Goal: Information Seeking & Learning: Learn about a topic

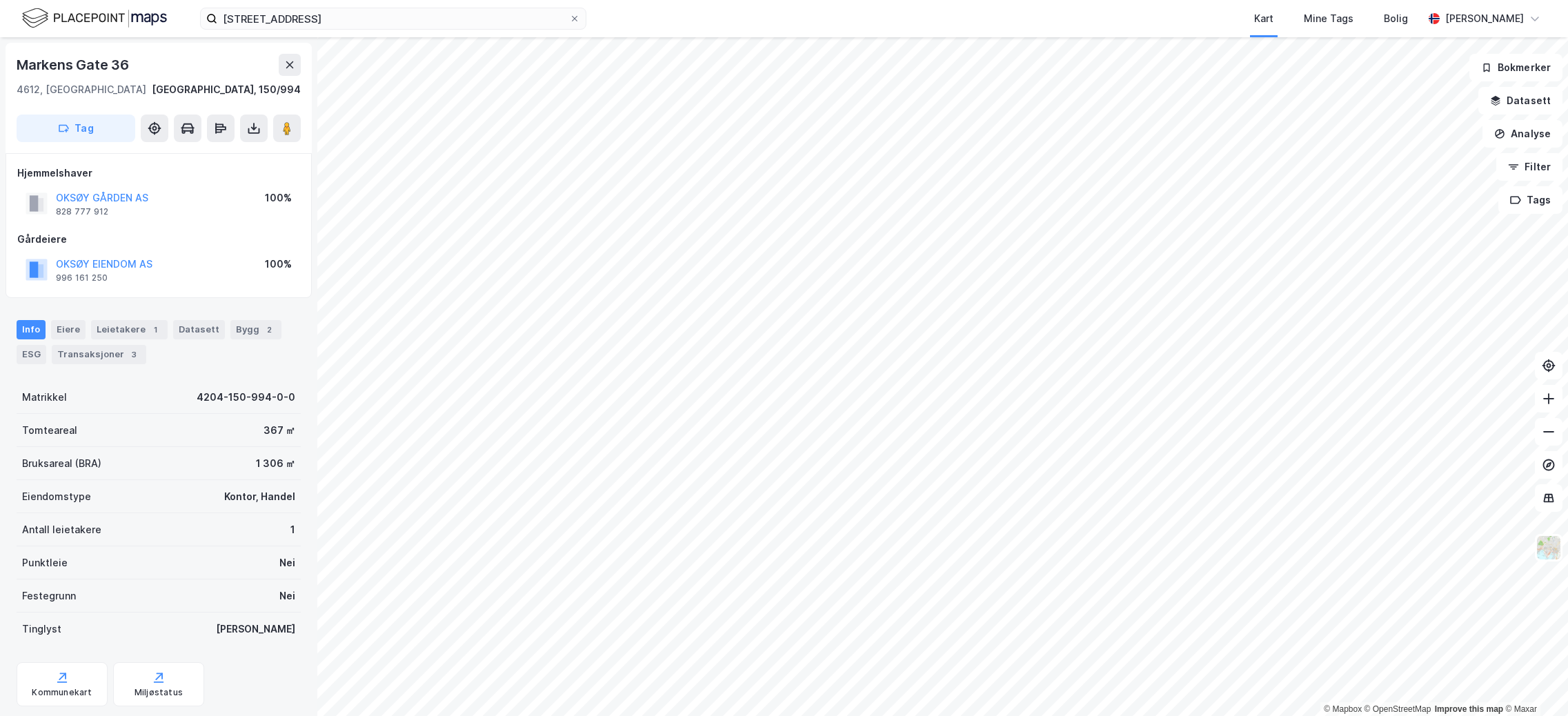
scroll to position [1, 0]
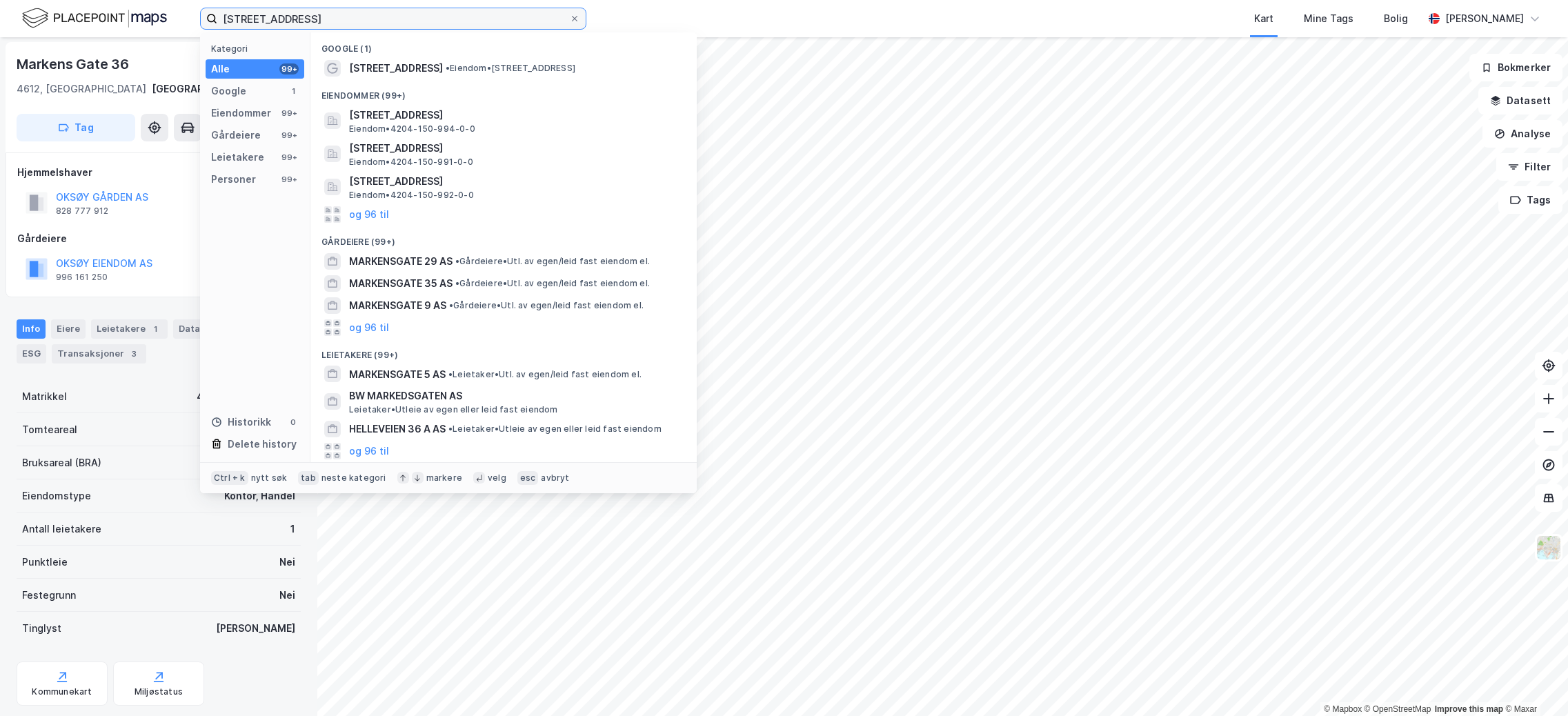
click at [435, 12] on input "[STREET_ADDRESS]" at bounding box center [392, 18] width 352 height 20
drag, startPoint x: 436, startPoint y: 15, endPoint x: 71, endPoint y: 28, distance: 365.2
click at [71, 28] on div "[STREET_ADDRESS] Kategori Alle 99+ Google 1 Eiendommer 99+ Gårdeiere 99+ Leieta…" at bounding box center [784, 18] width 1568 height 37
paste input "ETMAN DISTRIBUSJON AS"
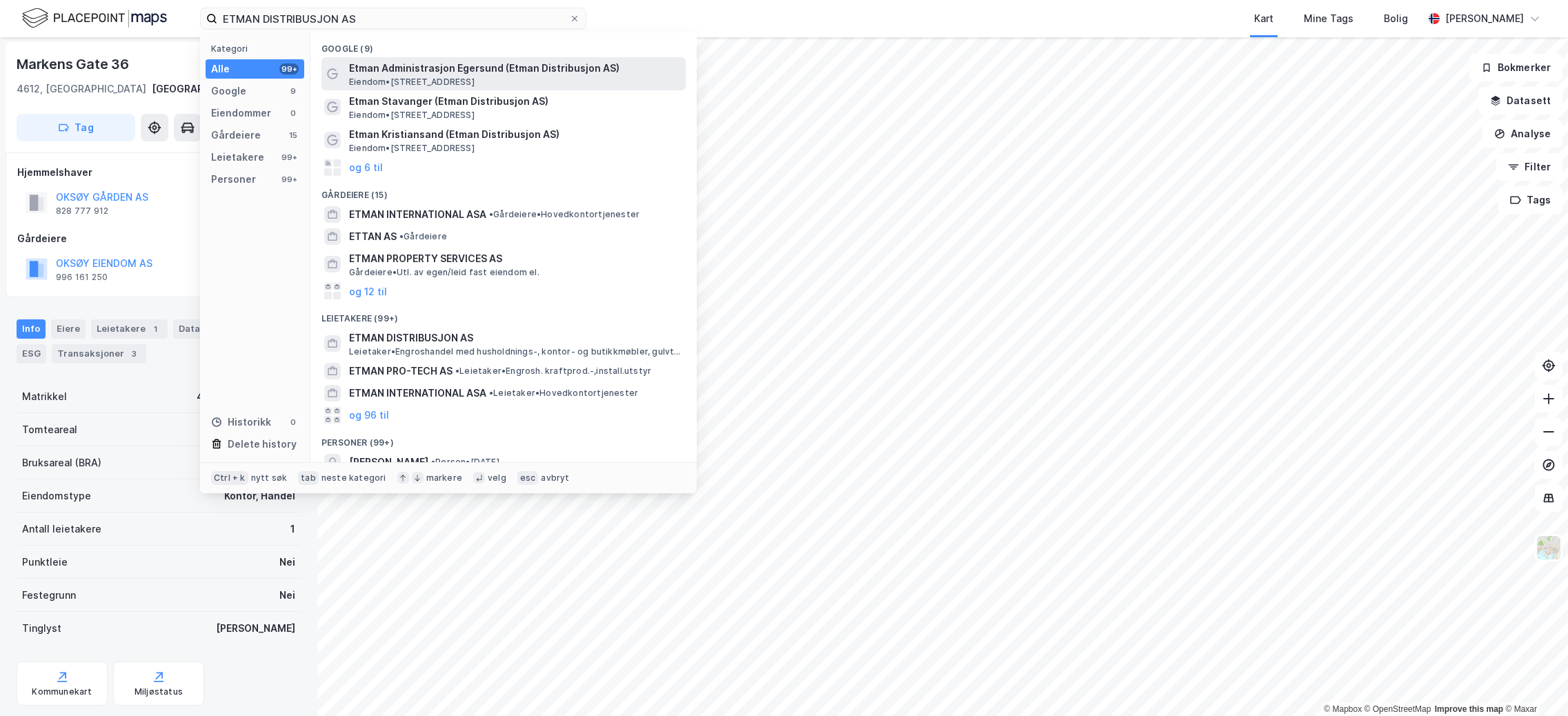
click at [461, 66] on span "Etman Administrasjon Egersund (Etman Distribusjon AS)" at bounding box center [514, 68] width 331 height 17
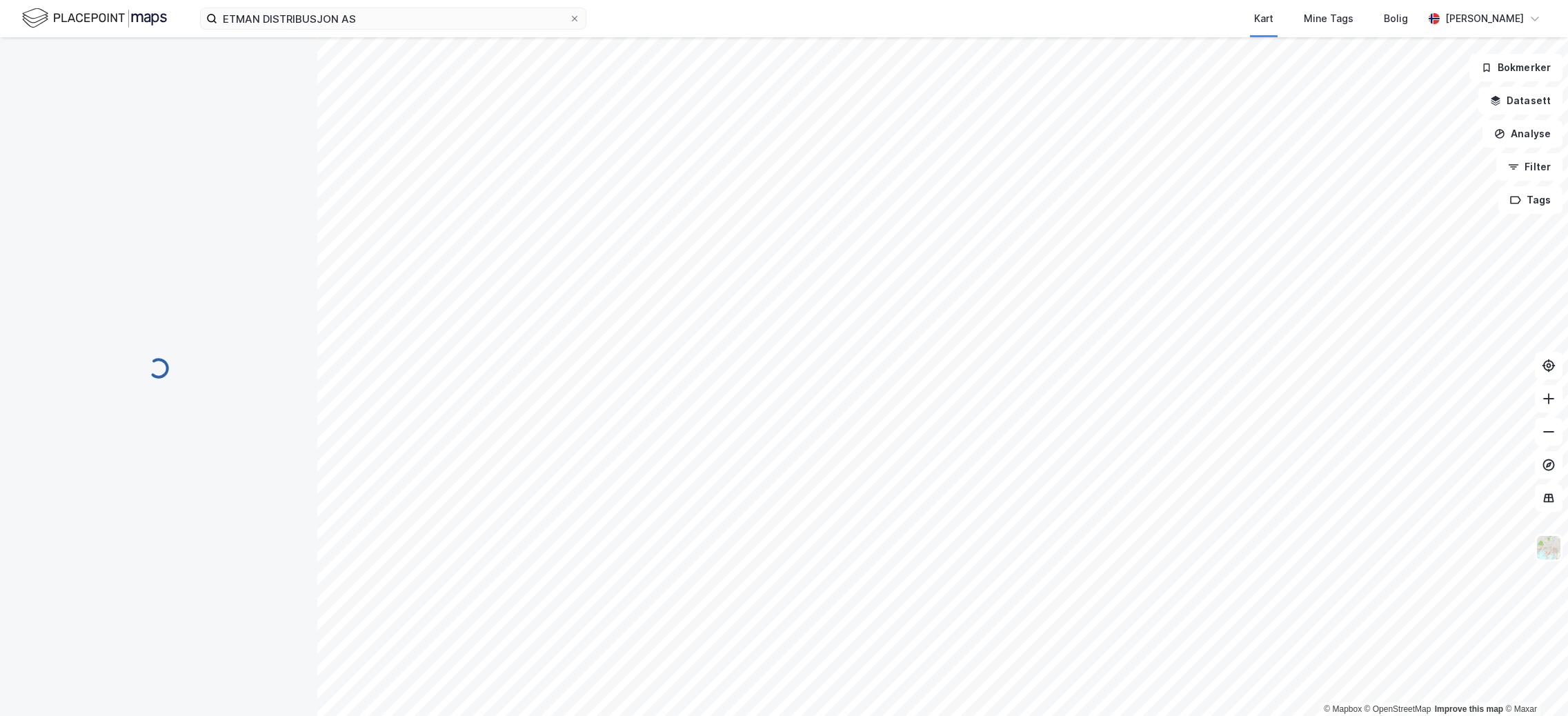
scroll to position [1, 0]
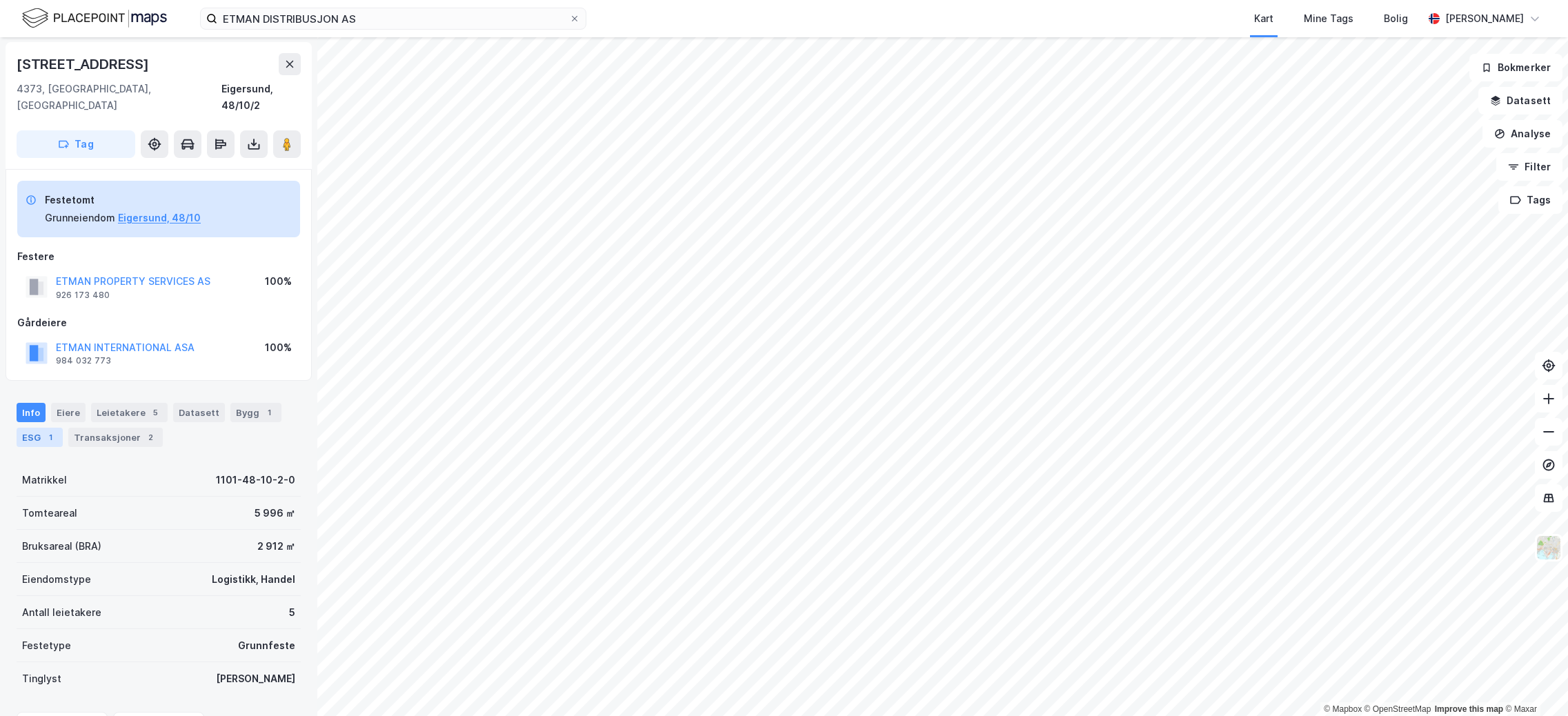
click at [24, 427] on div "ESG 1" at bounding box center [40, 436] width 46 height 19
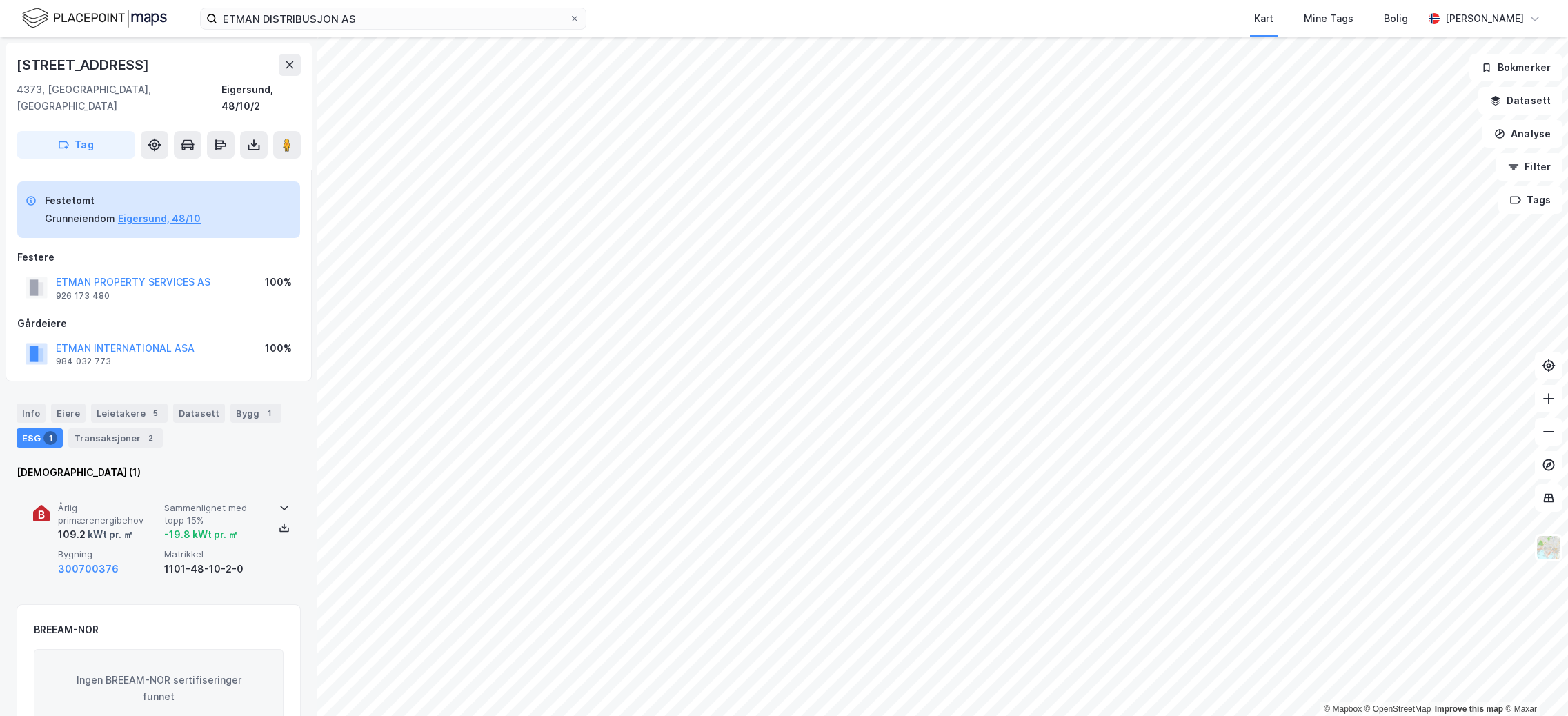
click at [129, 502] on span "Årlig primærenergibehov" at bounding box center [108, 514] width 101 height 24
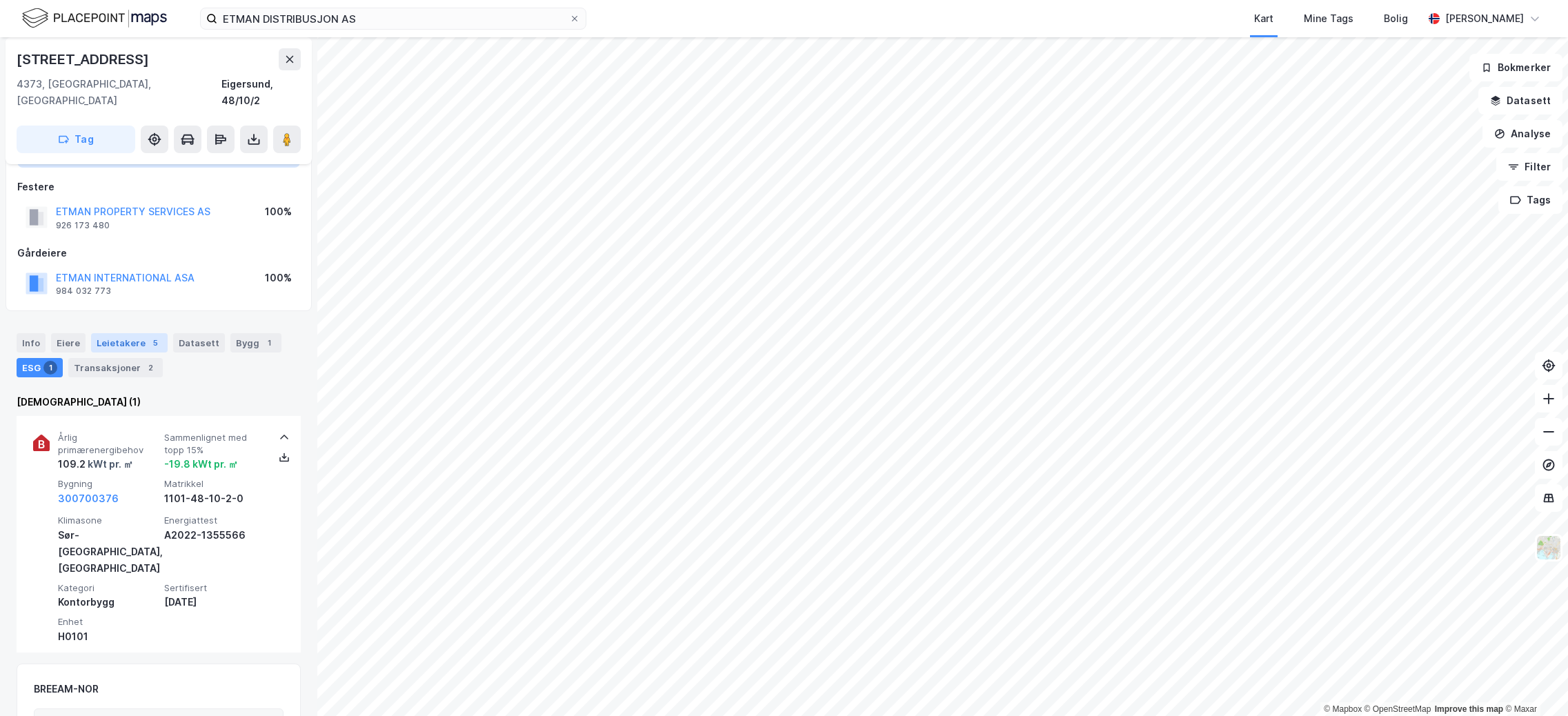
click at [125, 333] on div "Leietakere 5" at bounding box center [129, 342] width 77 height 19
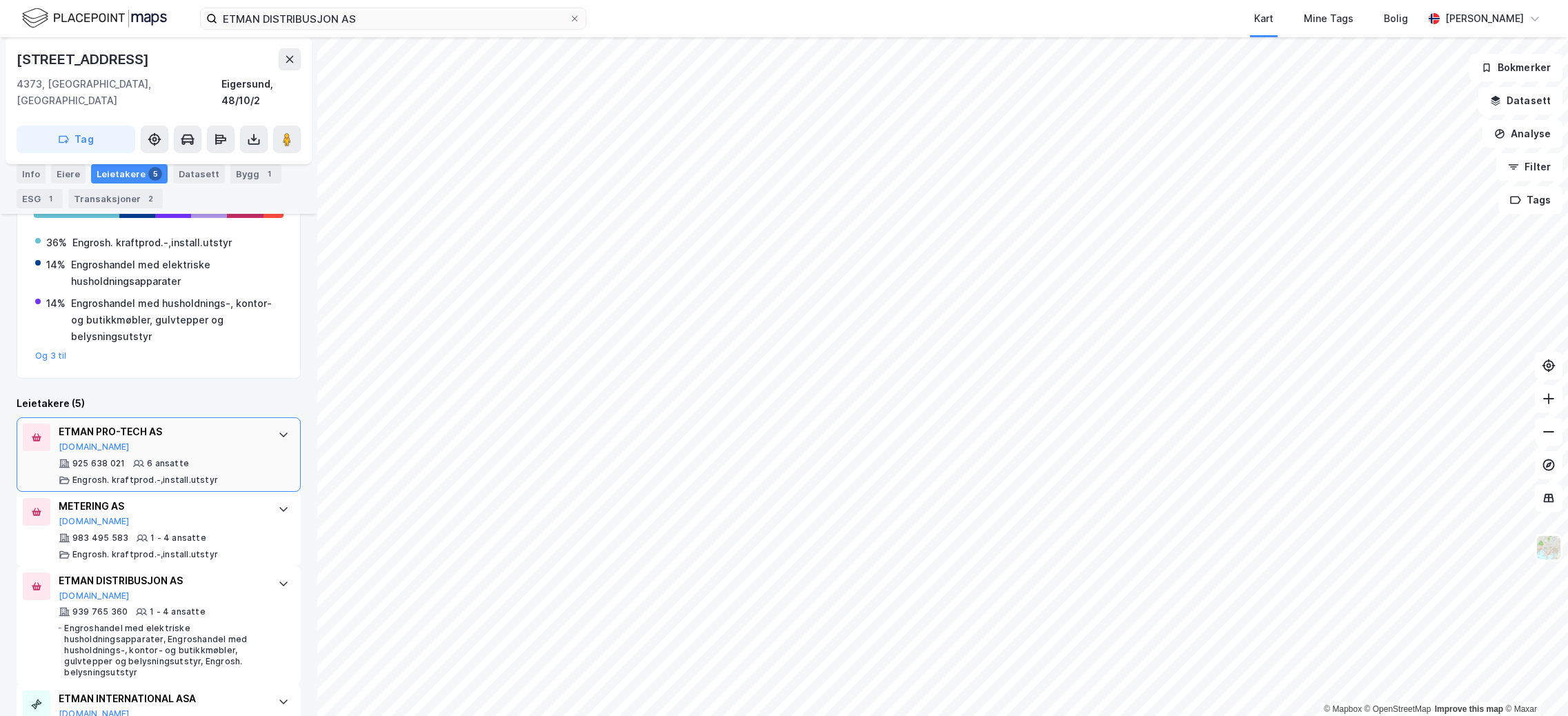
scroll to position [209, 0]
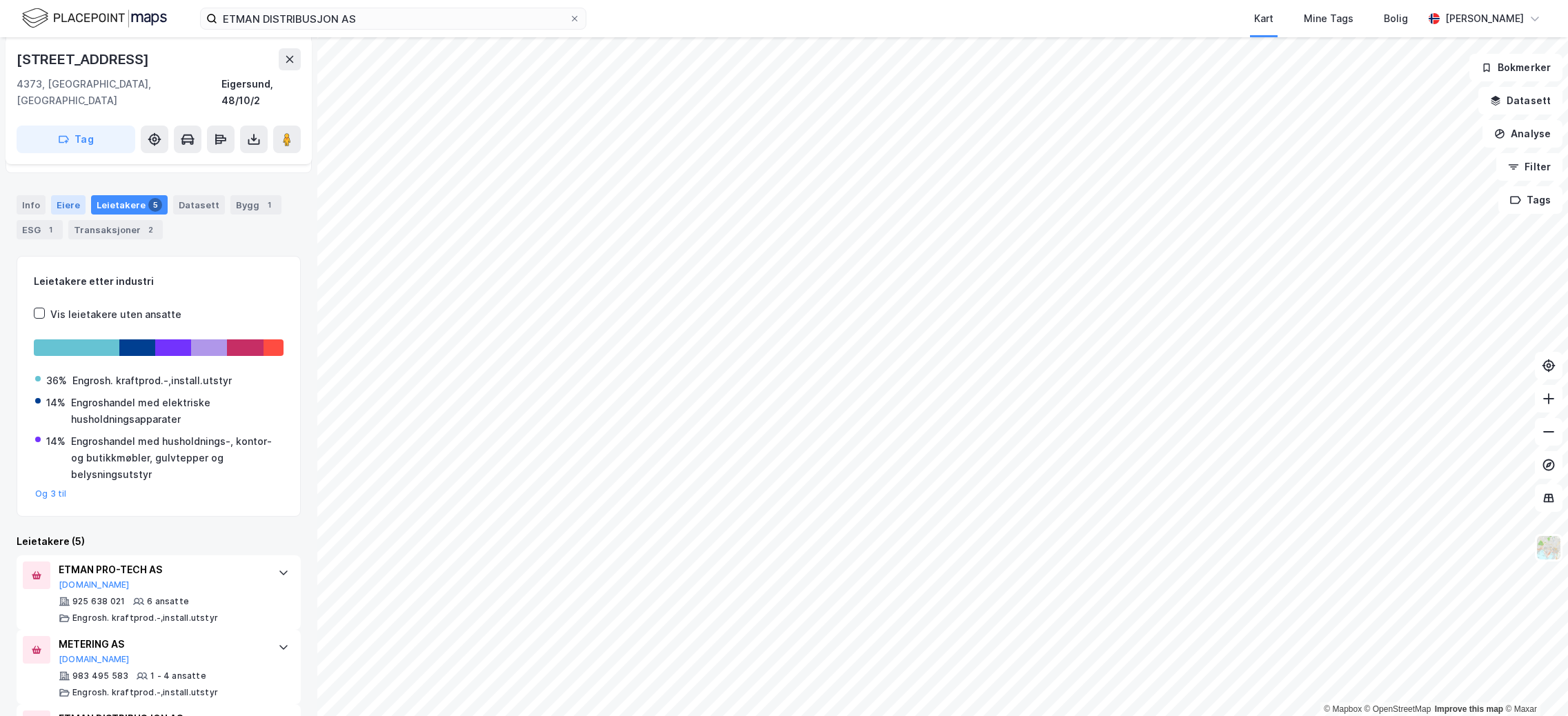
click at [63, 195] on div "Eiere" at bounding box center [67, 204] width 34 height 19
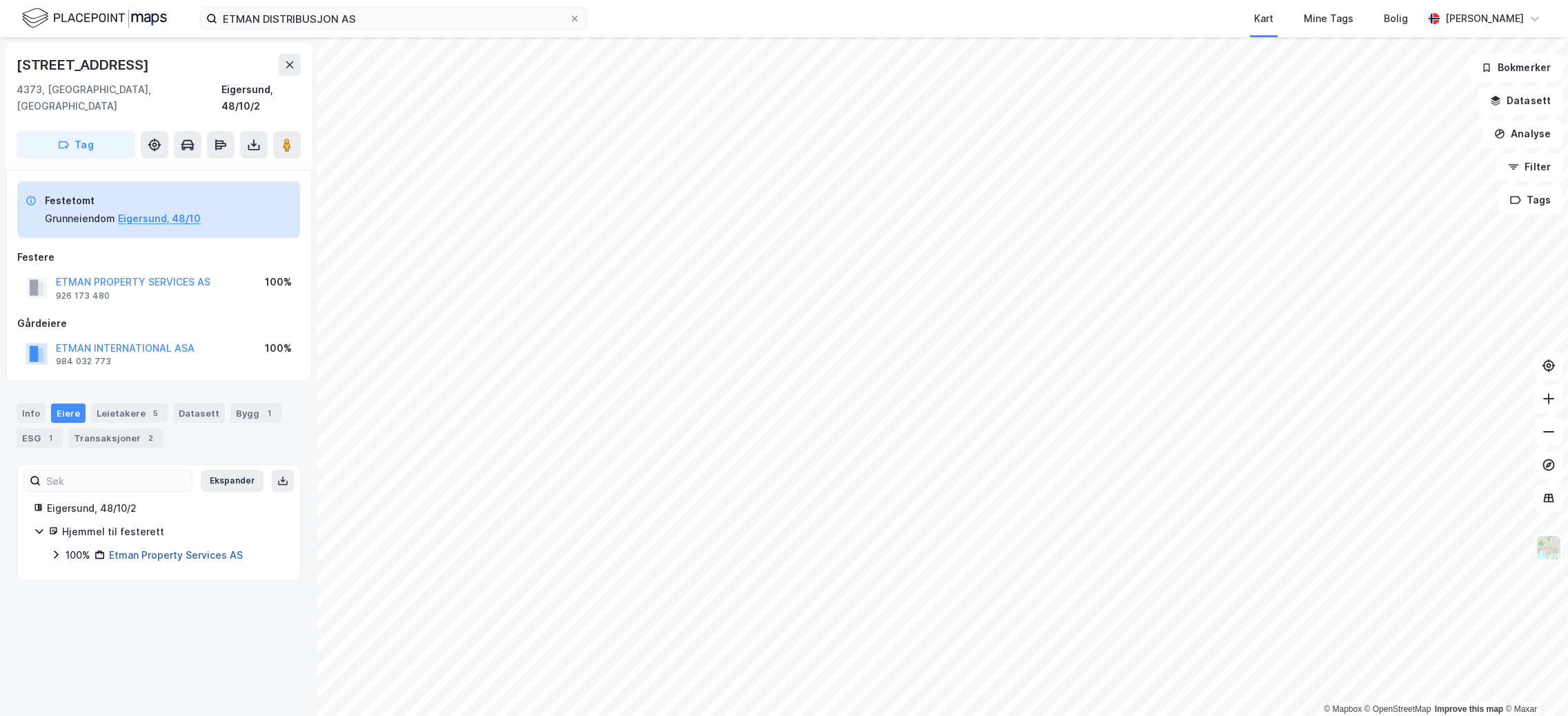
click at [199, 549] on link "Etman Property Services AS" at bounding box center [175, 555] width 134 height 12
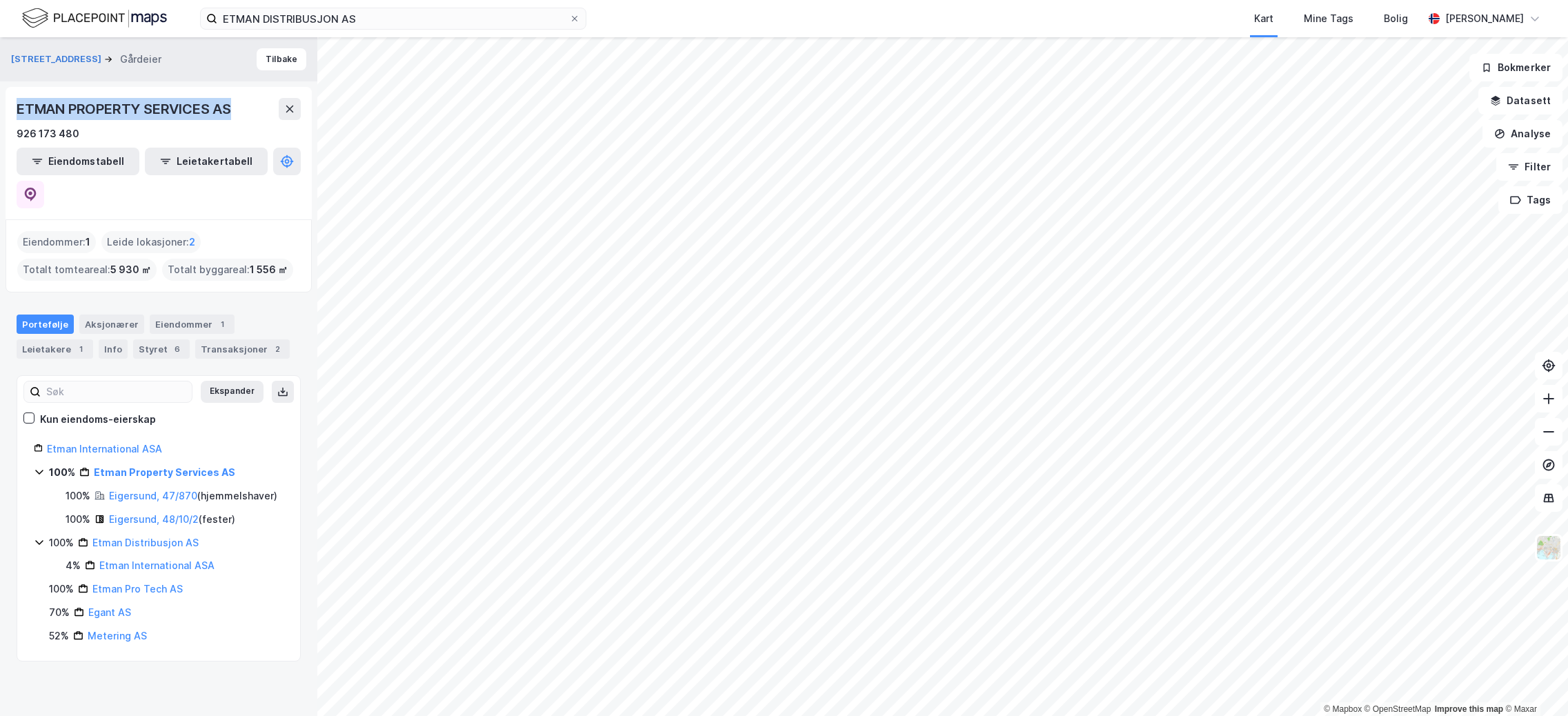
drag, startPoint x: 231, startPoint y: 108, endPoint x: 14, endPoint y: 97, distance: 217.3
click at [14, 97] on div "ETMAN PROPERTY SERVICES AS 926 173 480 Eiendomstabell Leietakertabell" at bounding box center [159, 152] width 306 height 132
copy div "ETMAN PROPERTY SERVICES AS"
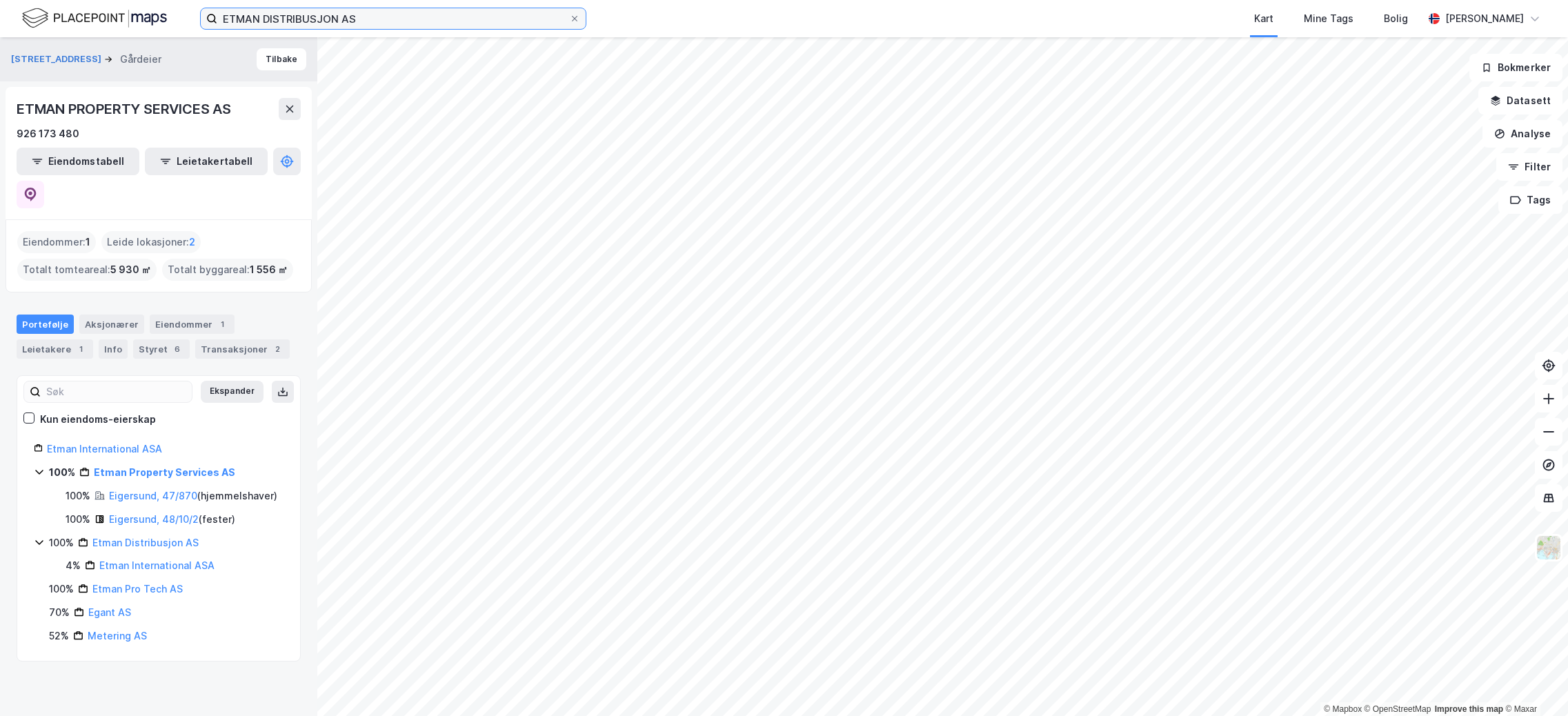
click at [389, 14] on input "ETMAN DISTRIBUSJON AS" at bounding box center [392, 18] width 352 height 20
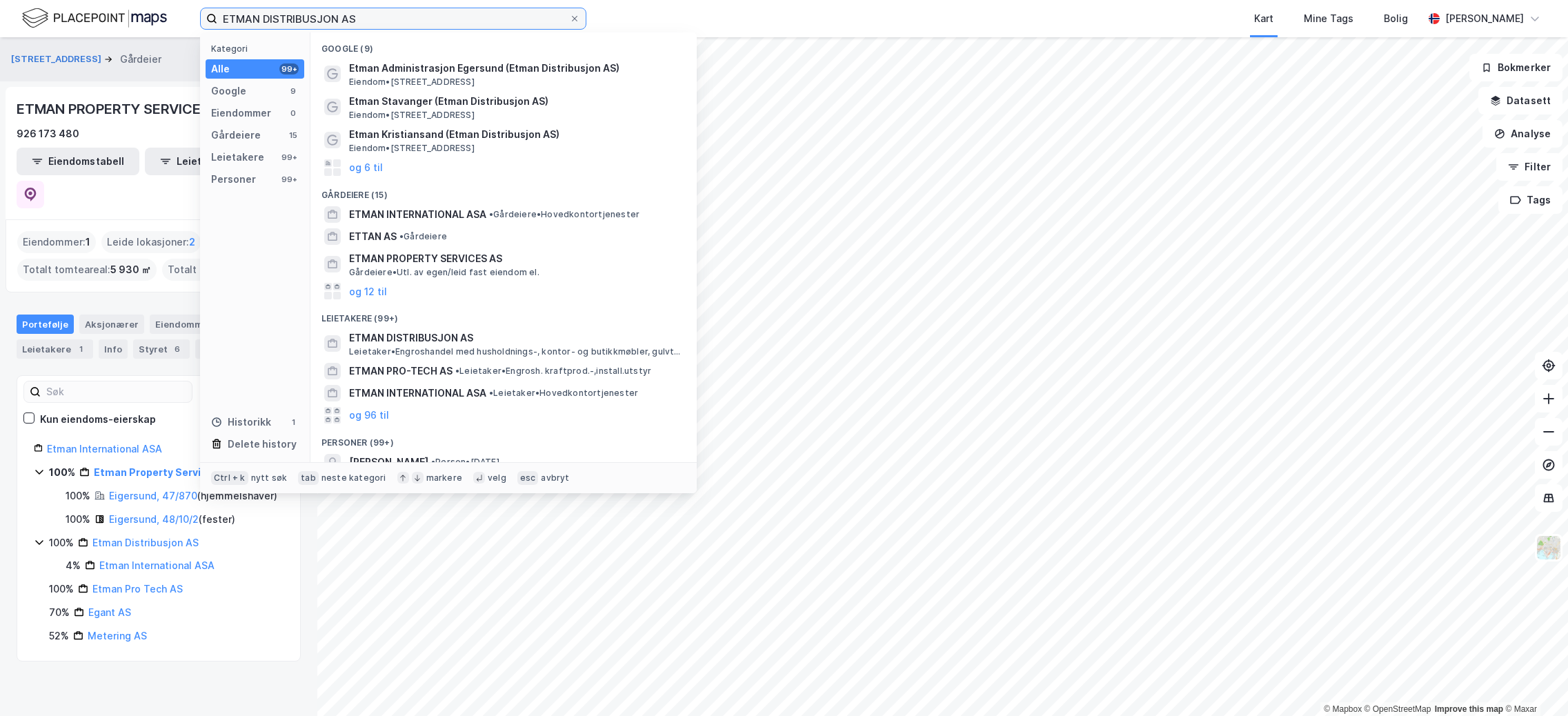
drag, startPoint x: 365, startPoint y: 19, endPoint x: 35, endPoint y: 16, distance: 330.0
click at [35, 16] on div "ETMAN DISTRIBUSJON AS Kategori Alle 99+ Google 9 Eiendommer 0 Gårdeiere 15 Leie…" at bounding box center [784, 18] width 1568 height 37
paste input "Fabrikkveien 17A"
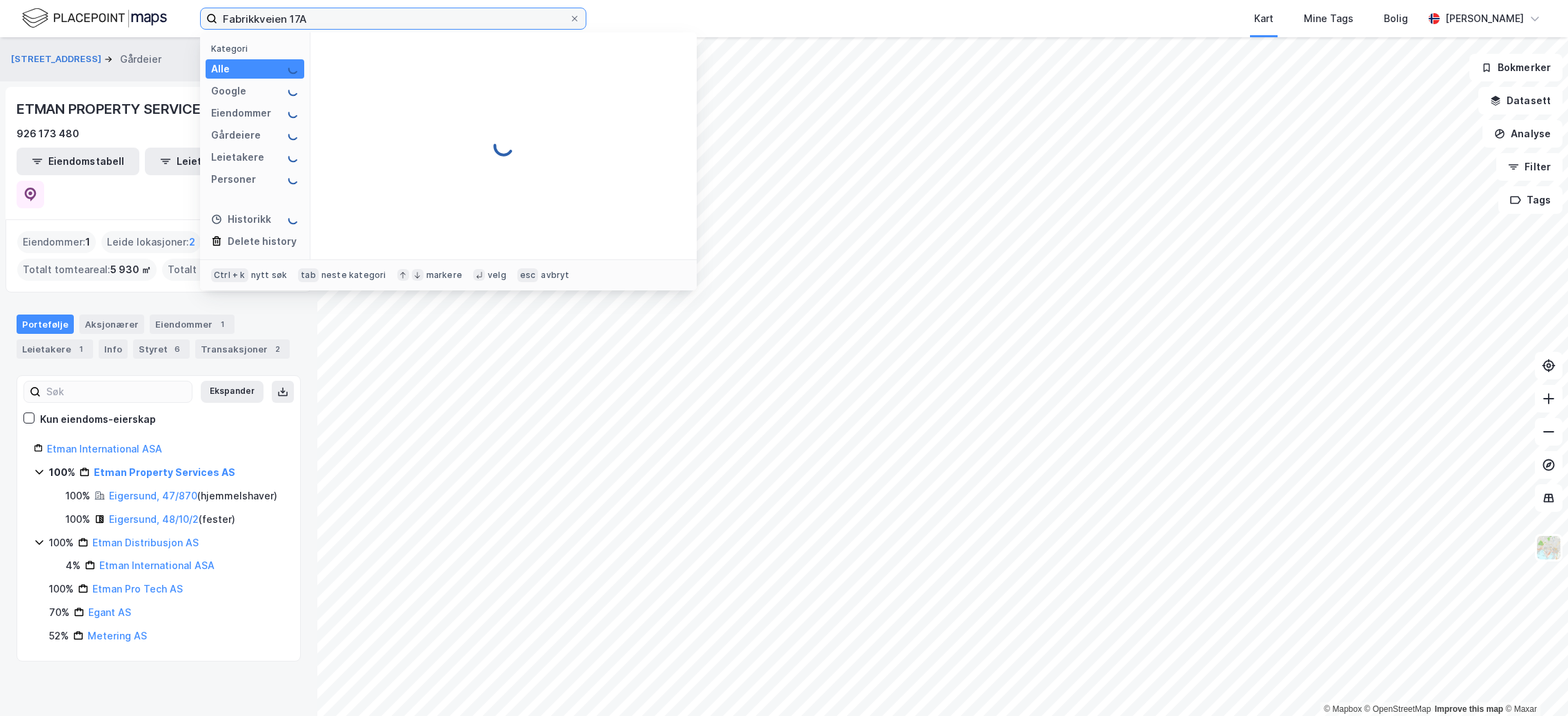
type input "Fabrikkveien 17A"
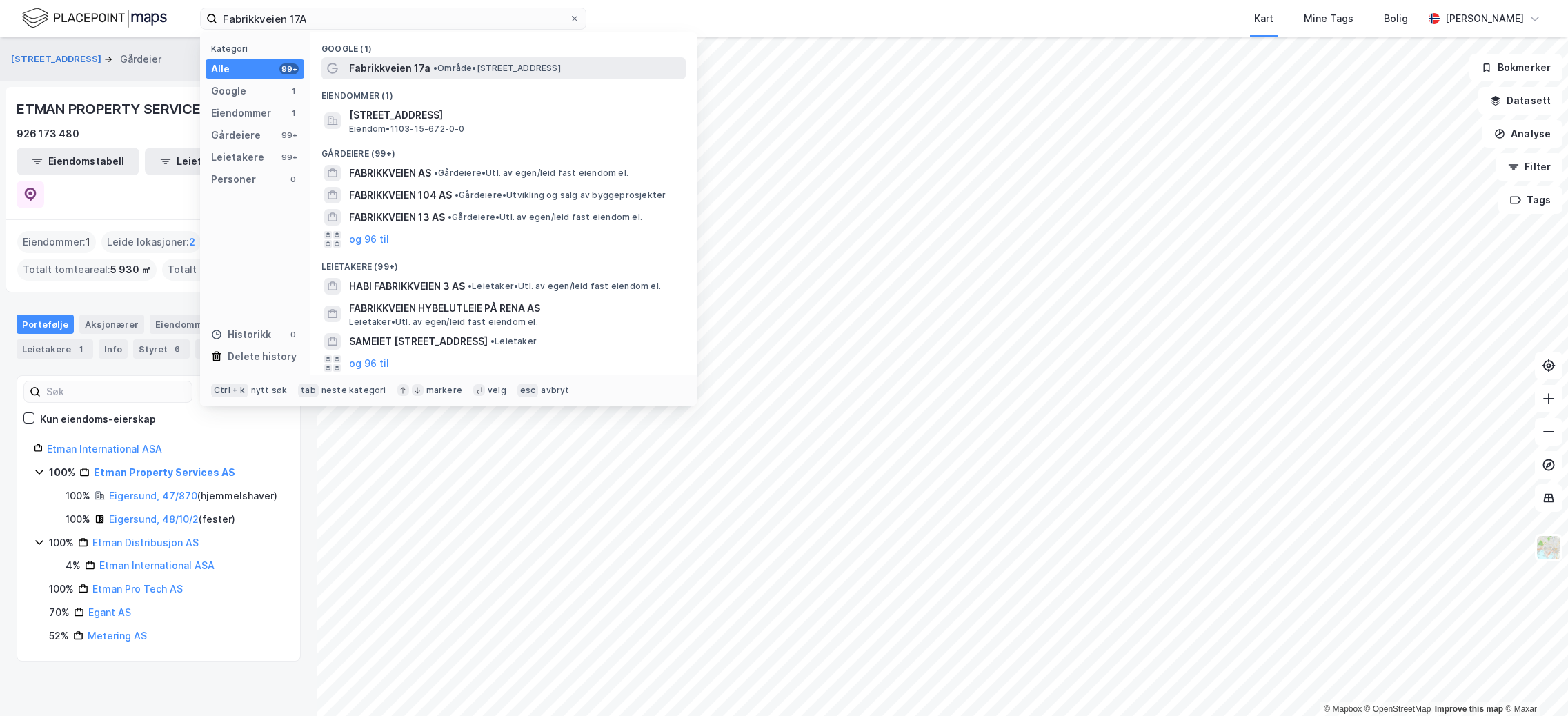
click at [391, 67] on span "Fabrikkveien 17a" at bounding box center [389, 68] width 81 height 17
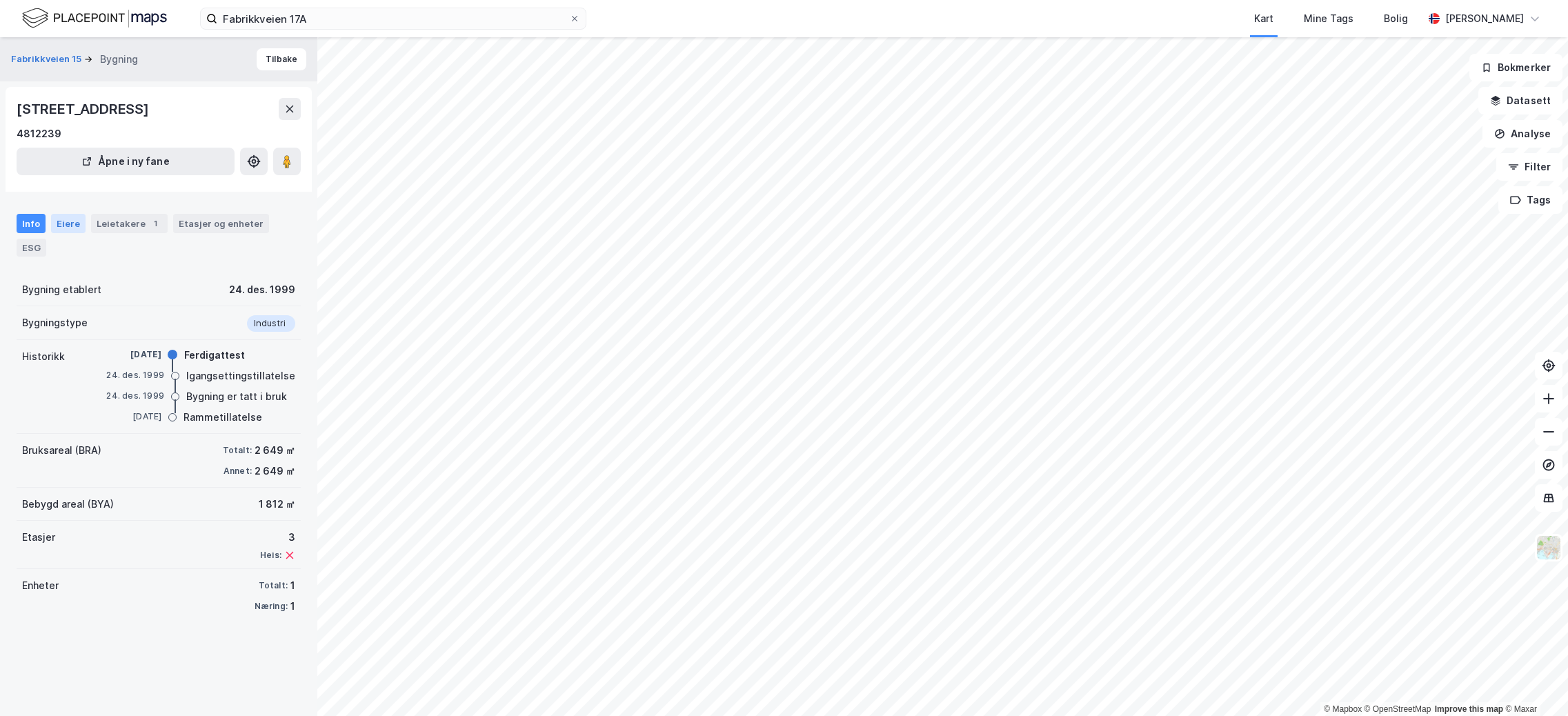
click at [66, 225] on div "Eiere" at bounding box center [67, 223] width 34 height 19
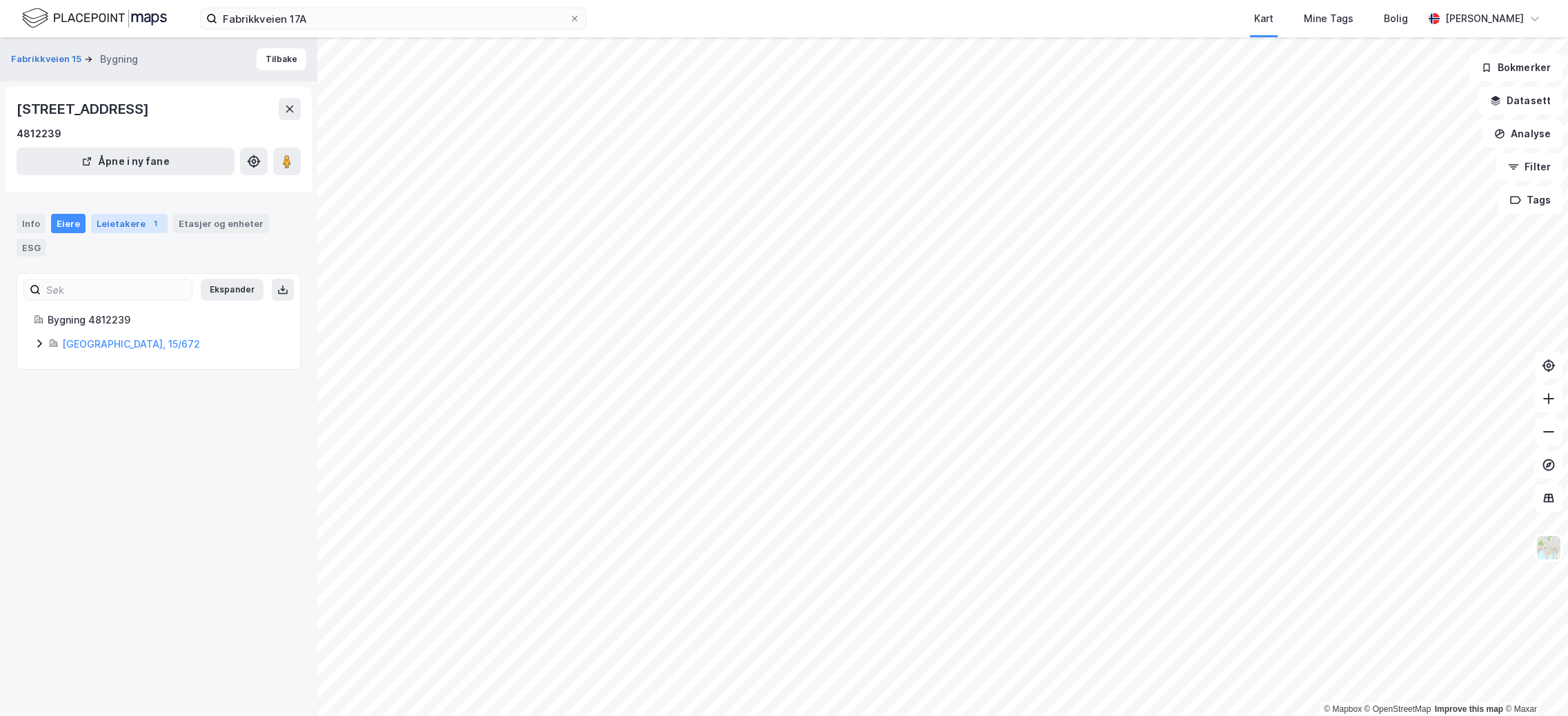
click at [107, 228] on div "Leietakere 1" at bounding box center [129, 223] width 77 height 19
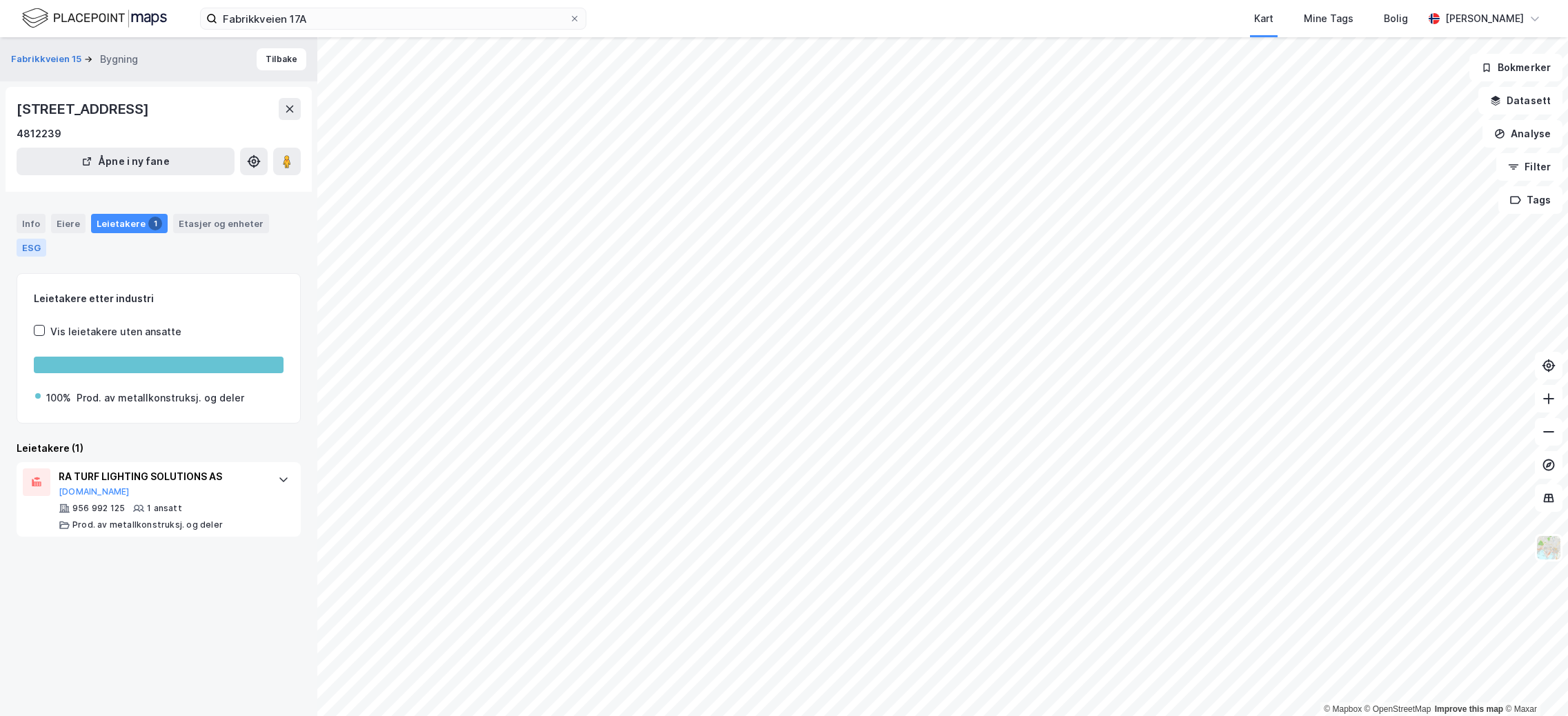
click at [18, 242] on div "ESG" at bounding box center [31, 247] width 30 height 18
